Goal: Navigation & Orientation: Find specific page/section

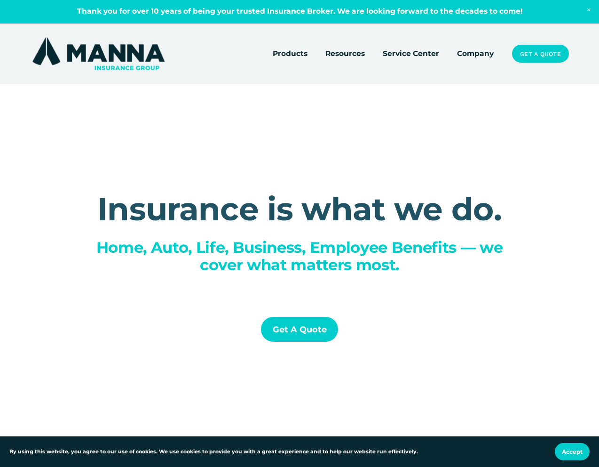
click at [548, 50] on link "Get a Quote" at bounding box center [540, 53] width 57 height 17
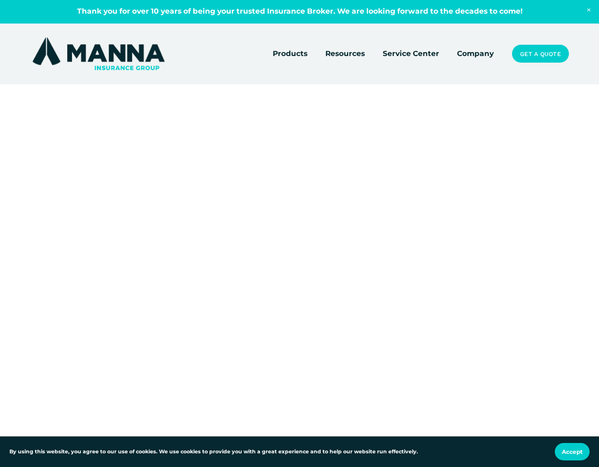
click at [131, 73] on div at bounding box center [299, 339] width 599 height 678
click at [129, 65] on img at bounding box center [98, 53] width 137 height 37
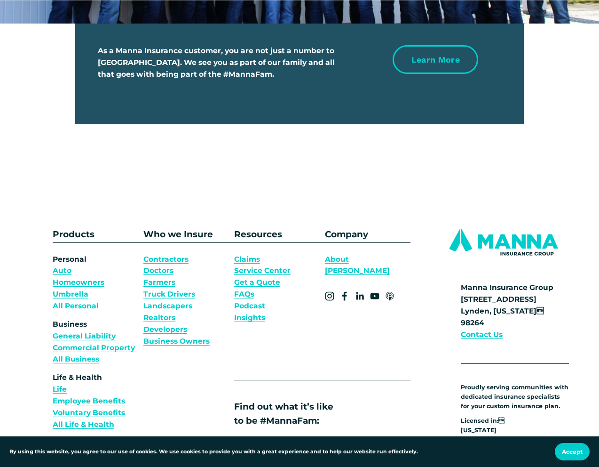
scroll to position [2838, 0]
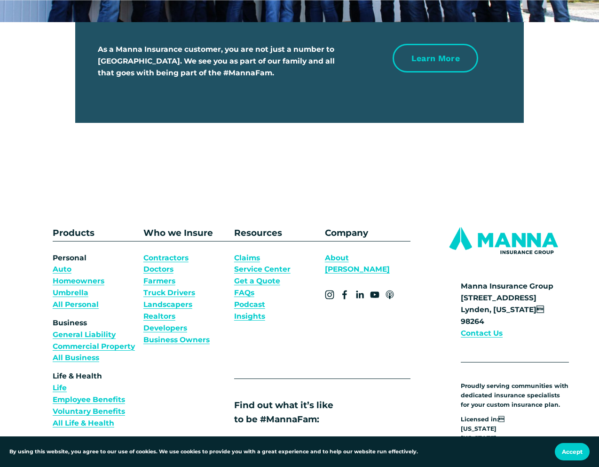
click at [491, 328] on strong "Contact Us" at bounding box center [482, 332] width 42 height 9
